Goal: Obtain resource: Download file/media

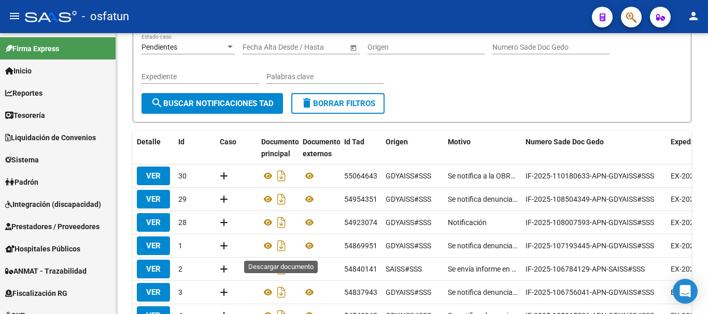
scroll to position [155, 0]
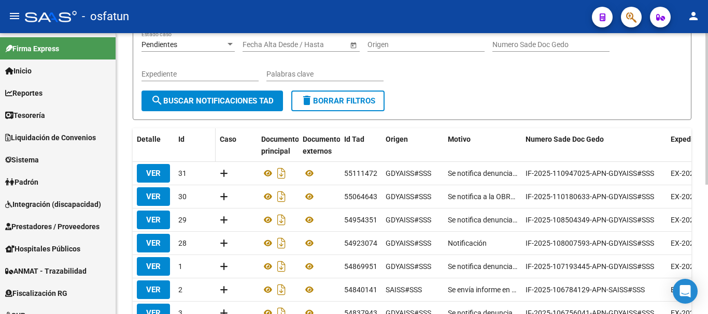
scroll to position [85, 0]
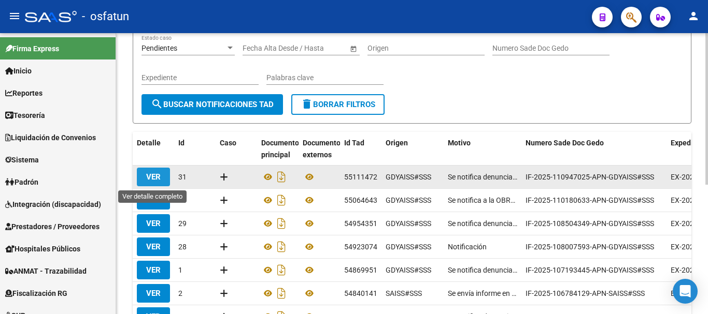
click at [157, 178] on span "VER" at bounding box center [153, 176] width 15 height 9
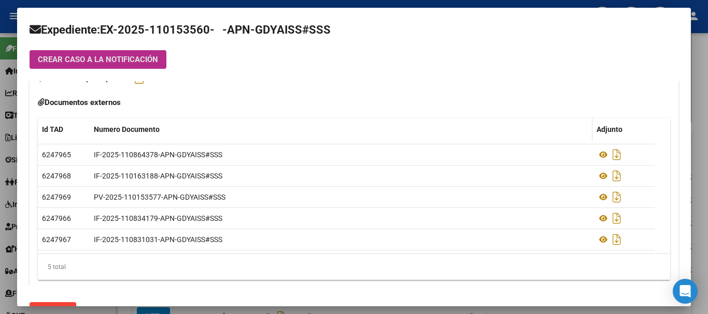
scroll to position [291, 0]
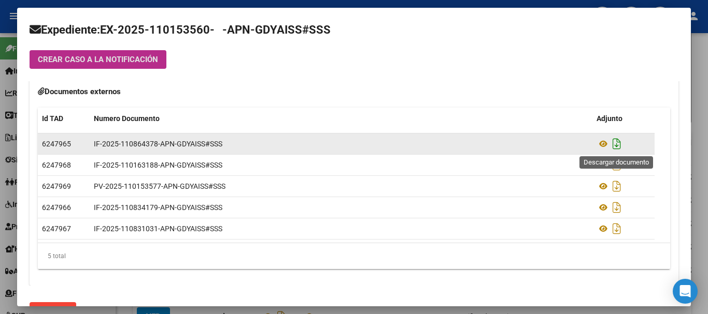
click at [613, 145] on icon "Descargar documento" at bounding box center [616, 144] width 13 height 17
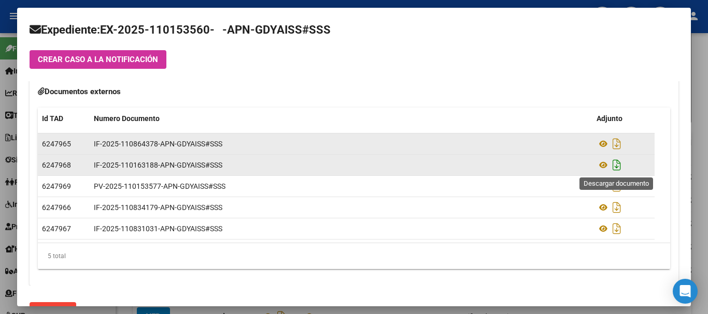
click at [618, 164] on icon "Descargar documento" at bounding box center [616, 165] width 13 height 17
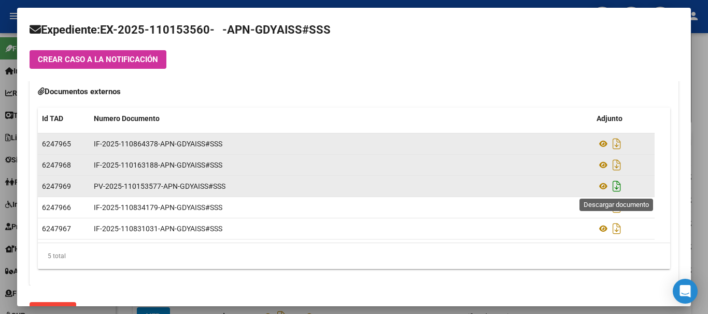
click at [618, 188] on icon "Descargar documento" at bounding box center [616, 186] width 13 height 17
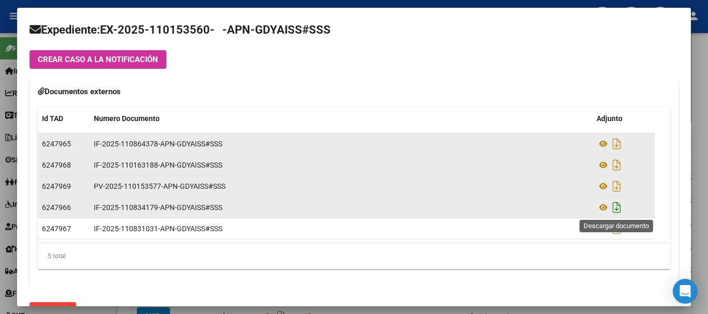
click at [613, 207] on icon "Descargar documento" at bounding box center [616, 207] width 13 height 17
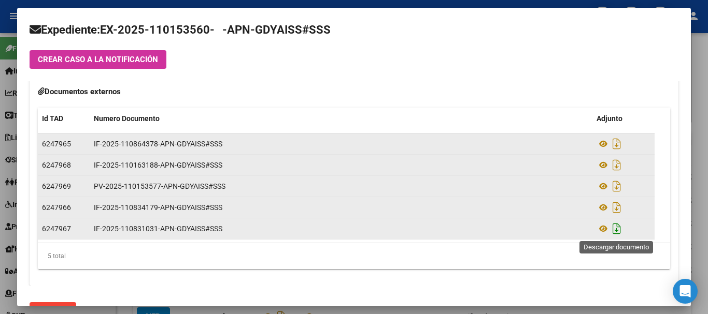
click at [615, 234] on icon "Descargar documento" at bounding box center [616, 229] width 13 height 17
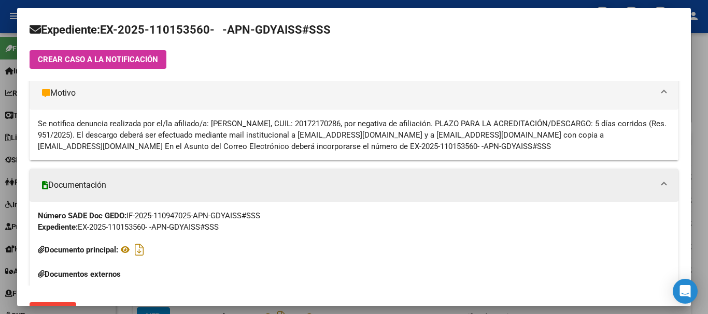
scroll to position [84, 0]
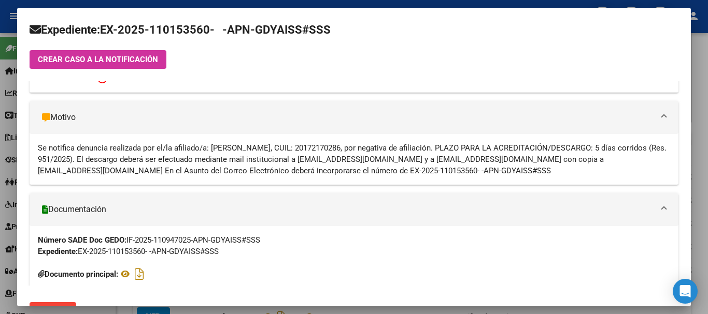
drag, startPoint x: 211, startPoint y: 147, endPoint x: 550, endPoint y: 169, distance: 339.5
type textarea "[PERSON_NAME], CUIL: 20172170286, por negativa de afiliación. PLAZO PARA LA ACR…"
click at [553, 169] on div "Se notifica denuncia realizada por el/la afiliado/a: [PERSON_NAME], CUIL: 20172…" at bounding box center [354, 159] width 632 height 34
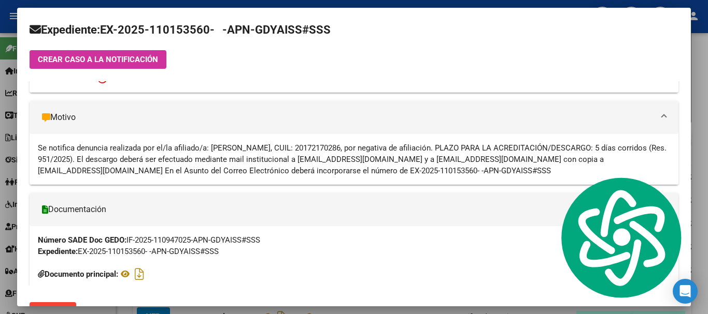
copy div "[PERSON_NAME], CUIL: 20172170286, por negativa de afiliación. PLAZO PARA LA ACR…"
